Goal: Task Accomplishment & Management: Manage account settings

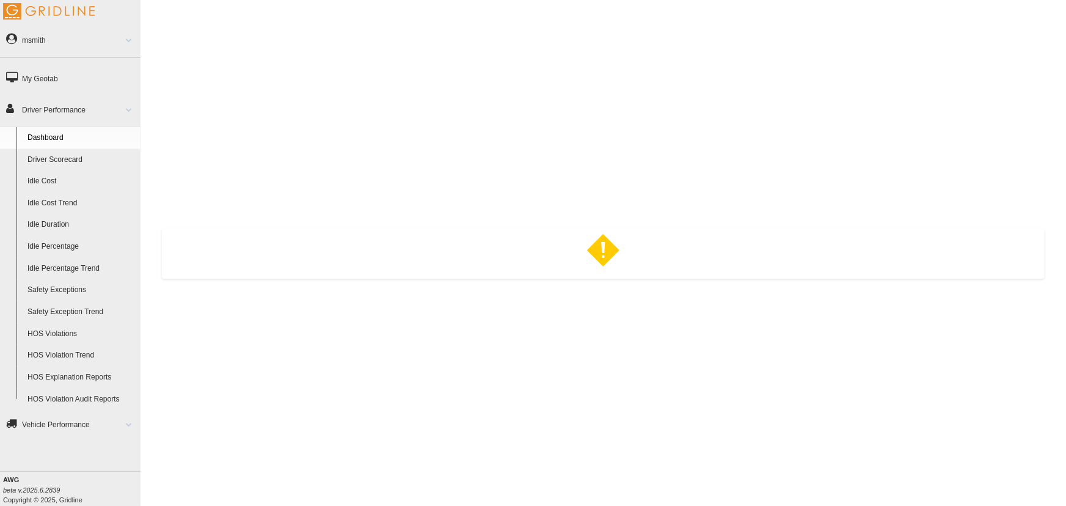
click at [66, 159] on link "Driver Scorecard" at bounding box center [81, 160] width 119 height 22
click at [84, 43] on link "msmith" at bounding box center [70, 40] width 141 height 28
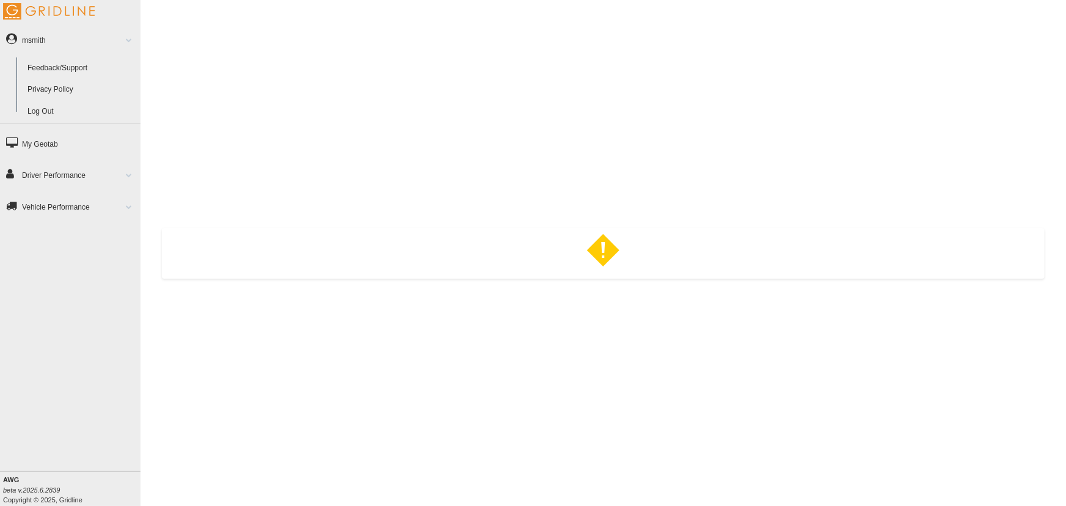
click at [57, 112] on link "Log Out" at bounding box center [81, 112] width 119 height 22
